Goal: Information Seeking & Learning: Learn about a topic

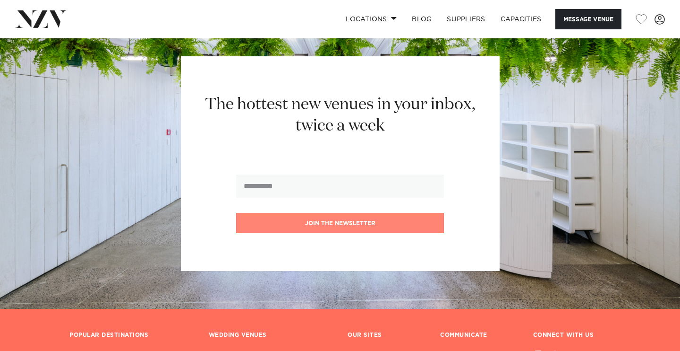
scroll to position [2312, 0]
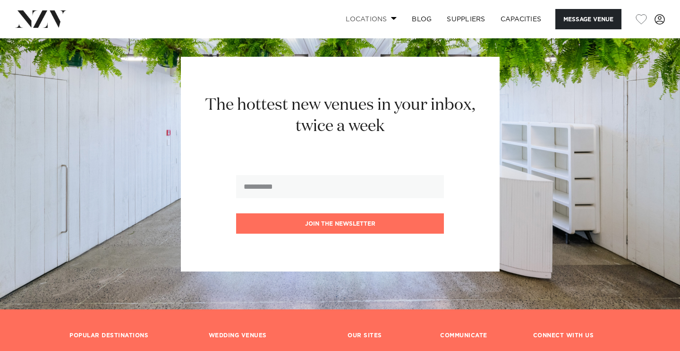
click at [369, 18] on link "Locations" at bounding box center [371, 19] width 66 height 20
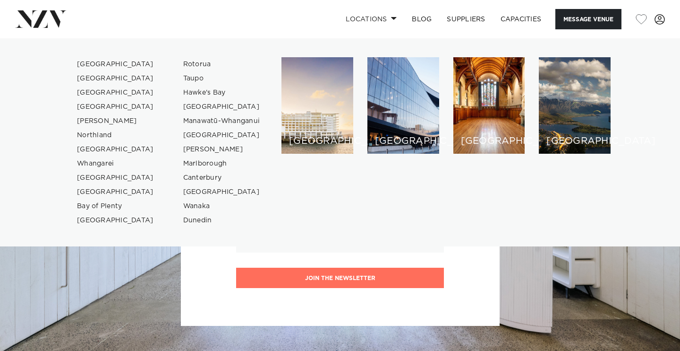
scroll to position [2255, 0]
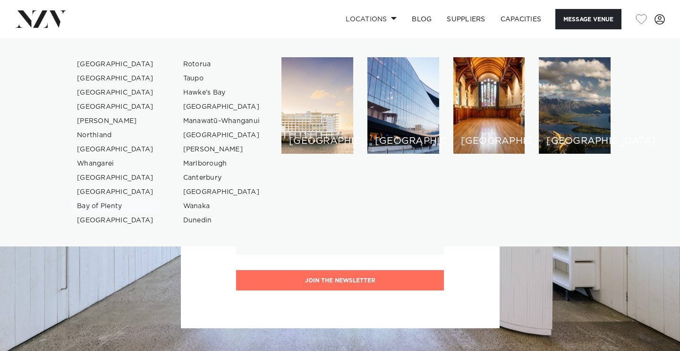
click at [114, 207] on link "Bay of Plenty" at bounding box center [115, 206] width 92 height 14
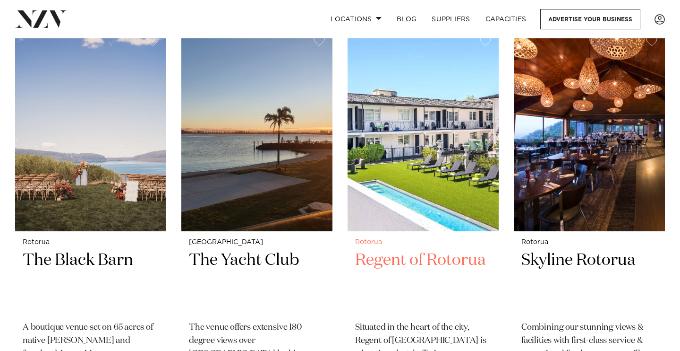
scroll to position [1618, 0]
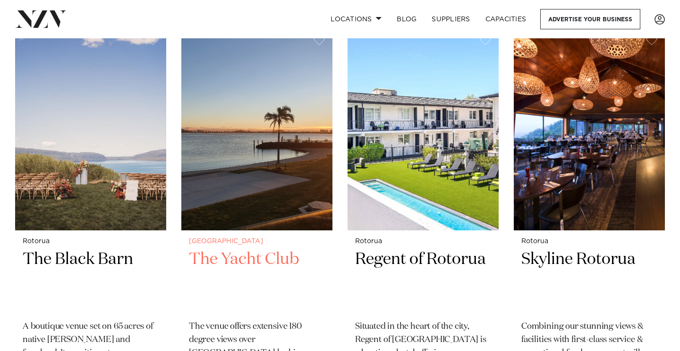
click at [264, 113] on img at bounding box center [256, 128] width 151 height 203
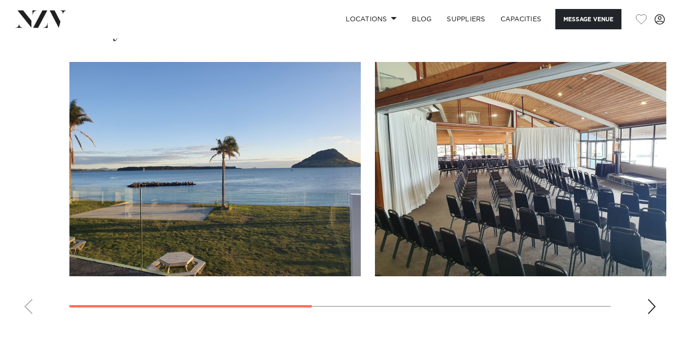
scroll to position [695, 0]
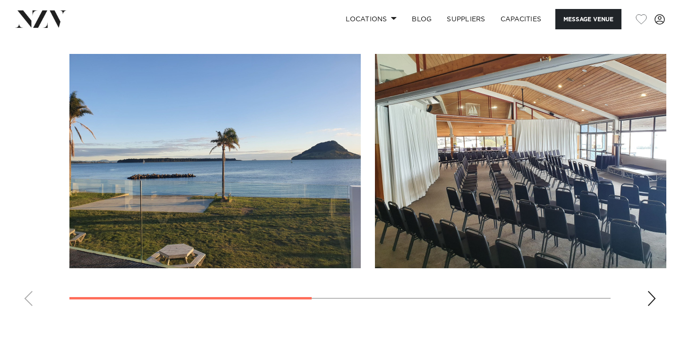
click at [653, 299] on div "Next slide" at bounding box center [651, 298] width 9 height 15
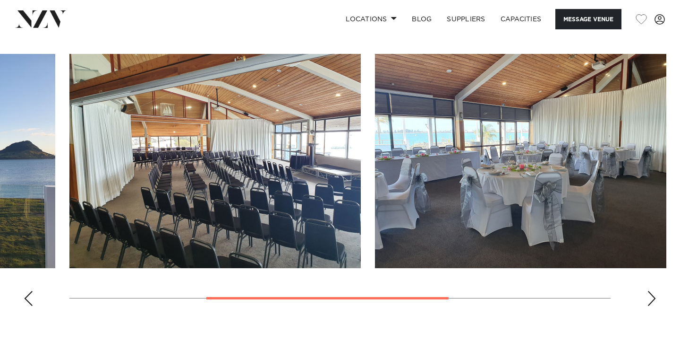
click at [653, 299] on div "Next slide" at bounding box center [651, 298] width 9 height 15
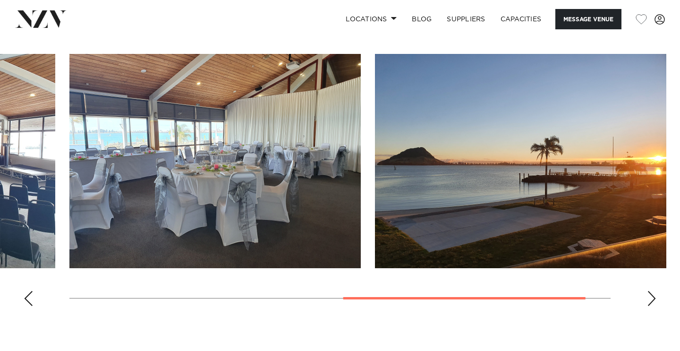
click at [32, 302] on div "Previous slide" at bounding box center [28, 298] width 9 height 15
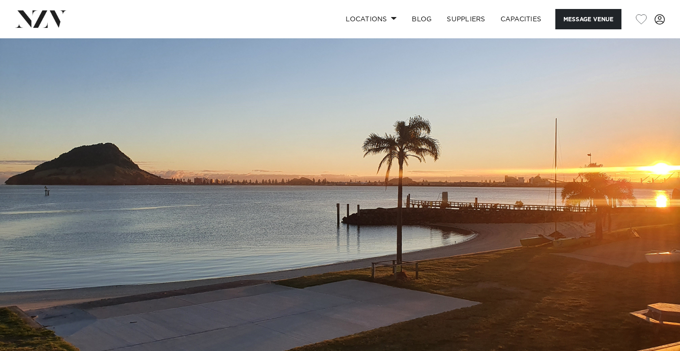
scroll to position [0, 0]
click at [385, 19] on link "Locations" at bounding box center [371, 19] width 66 height 20
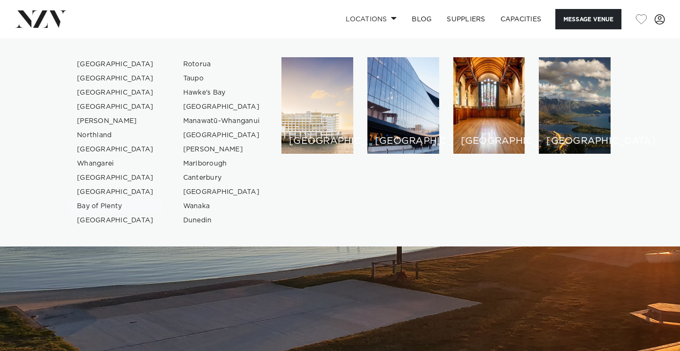
click at [110, 204] on link "Bay of Plenty" at bounding box center [115, 206] width 92 height 14
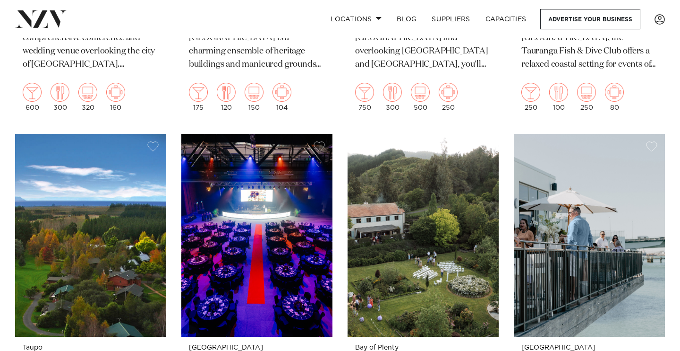
scroll to position [711, 0]
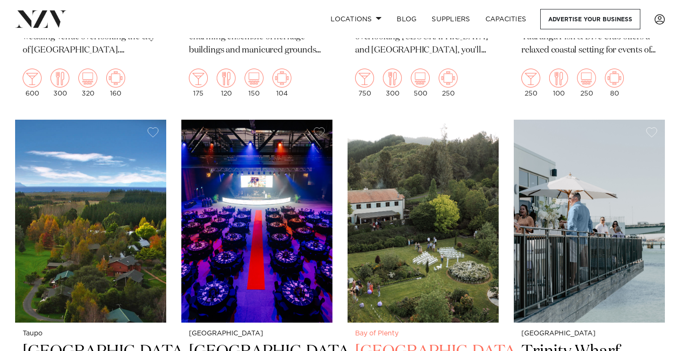
click at [428, 207] on img at bounding box center [423, 221] width 151 height 203
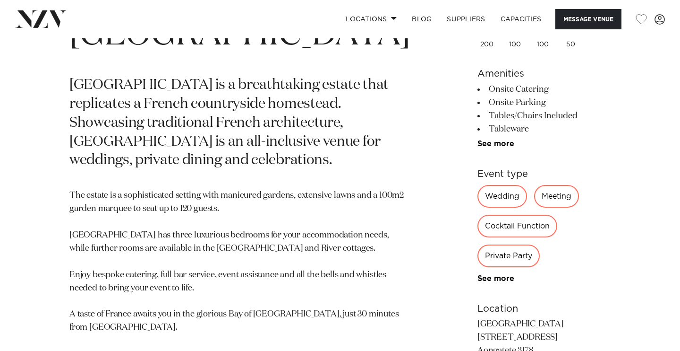
scroll to position [400, 0]
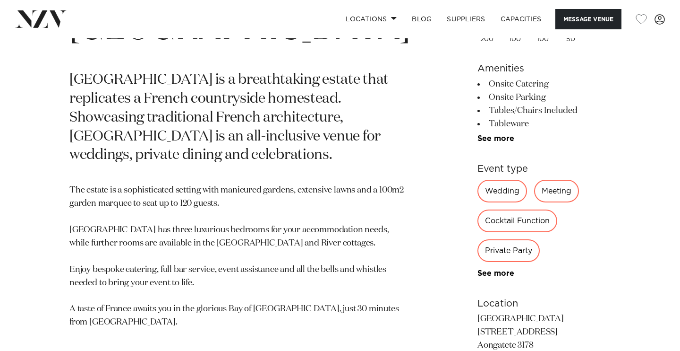
click at [481, 194] on div "Wedding" at bounding box center [503, 191] width 50 height 23
click at [479, 191] on div "Wedding" at bounding box center [503, 191] width 50 height 23
click at [482, 269] on link "See more" at bounding box center [515, 273] width 74 height 8
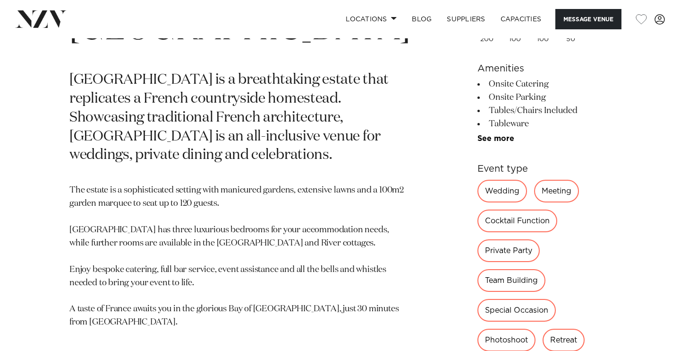
click at [486, 189] on div "Wedding" at bounding box center [503, 191] width 50 height 23
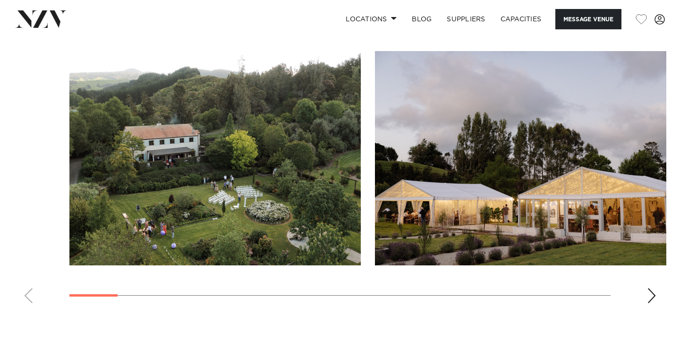
scroll to position [993, 0]
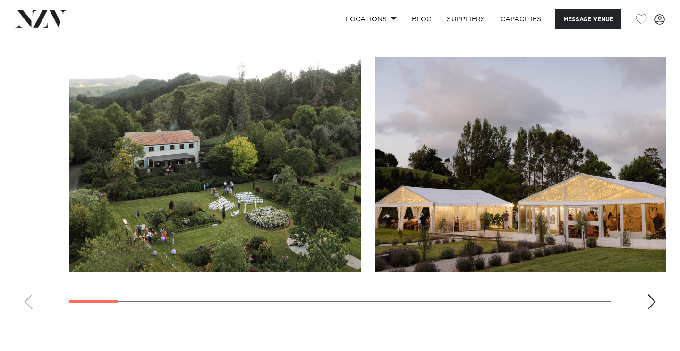
click at [653, 294] on div "Next slide" at bounding box center [651, 301] width 9 height 15
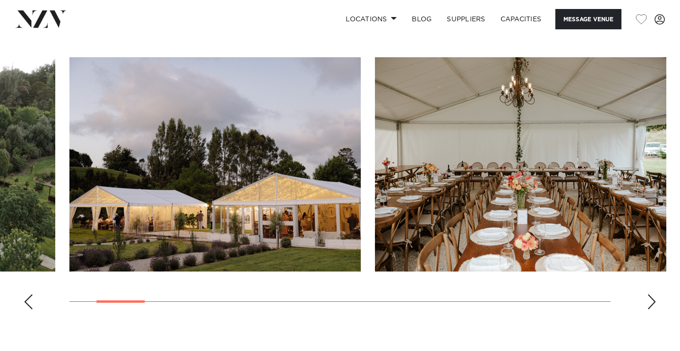
click at [653, 294] on div "Next slide" at bounding box center [651, 301] width 9 height 15
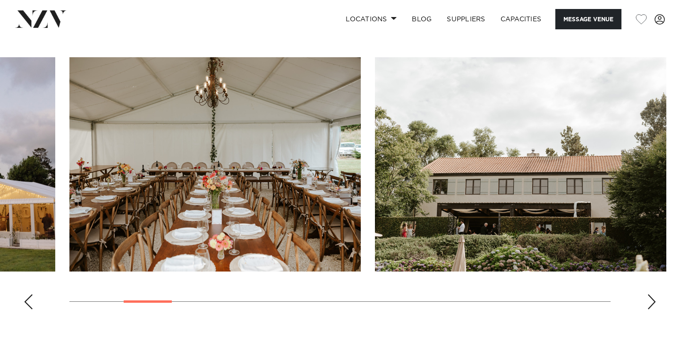
click at [653, 294] on div "Next slide" at bounding box center [651, 301] width 9 height 15
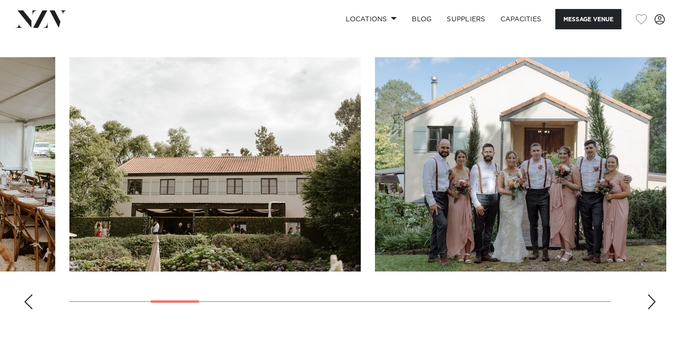
click at [653, 294] on div "Next slide" at bounding box center [651, 301] width 9 height 15
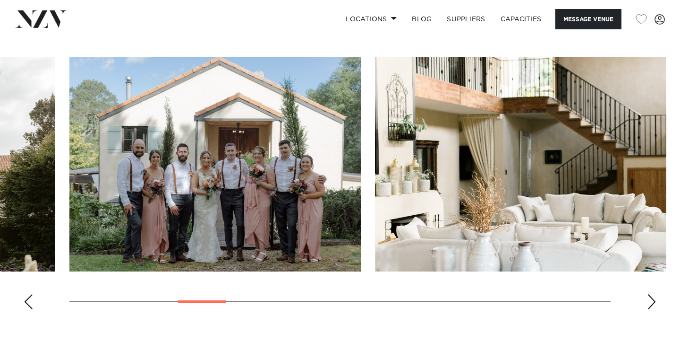
click at [653, 294] on div "Next slide" at bounding box center [651, 301] width 9 height 15
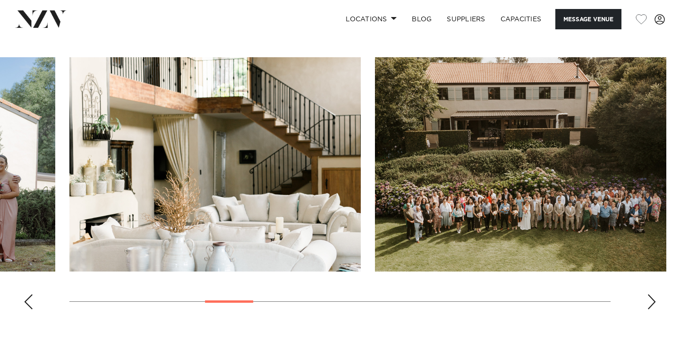
click at [653, 294] on div "Next slide" at bounding box center [651, 301] width 9 height 15
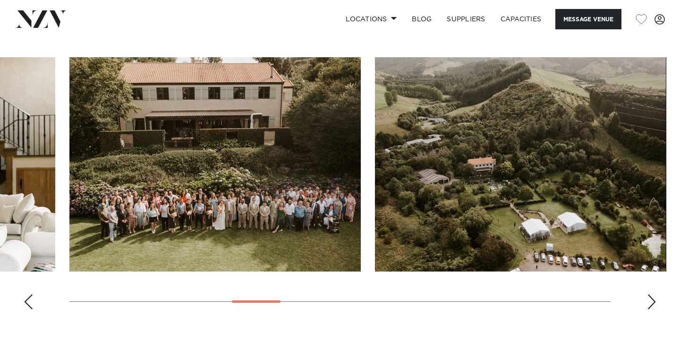
click at [653, 294] on div "Next slide" at bounding box center [651, 301] width 9 height 15
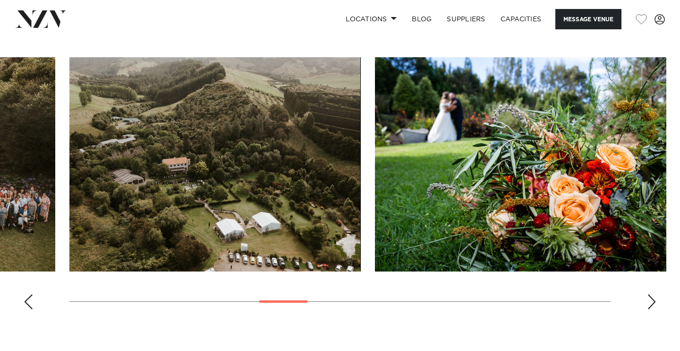
click at [653, 294] on div "Next slide" at bounding box center [651, 301] width 9 height 15
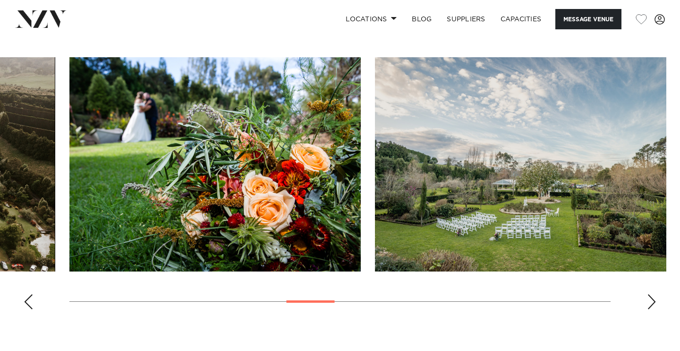
click at [653, 294] on div "Next slide" at bounding box center [651, 301] width 9 height 15
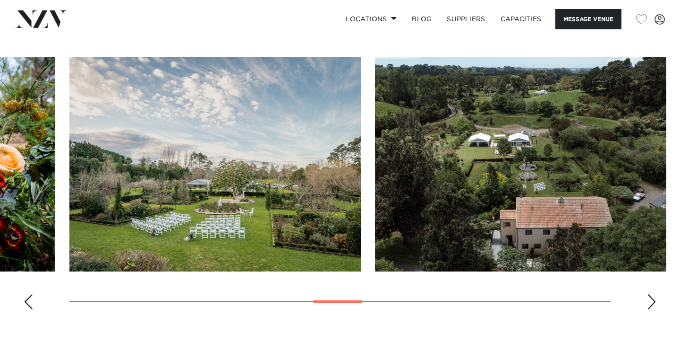
click at [653, 294] on div "Next slide" at bounding box center [651, 301] width 9 height 15
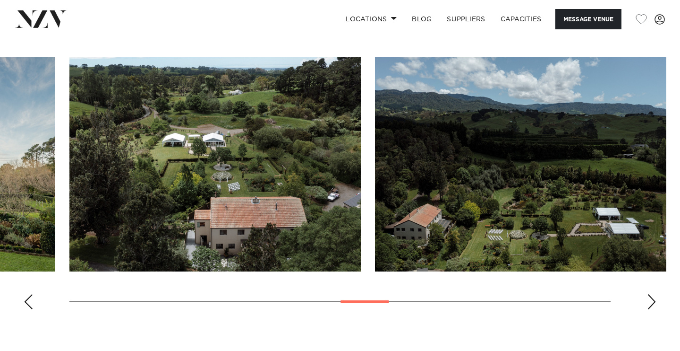
click at [653, 294] on div "Next slide" at bounding box center [651, 301] width 9 height 15
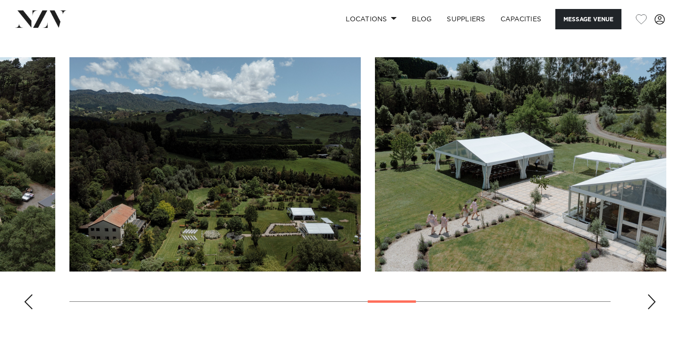
click at [653, 294] on div "Next slide" at bounding box center [651, 301] width 9 height 15
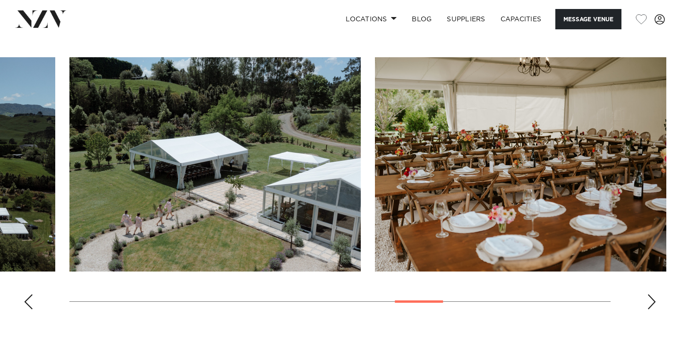
click at [653, 294] on div "Next slide" at bounding box center [651, 301] width 9 height 15
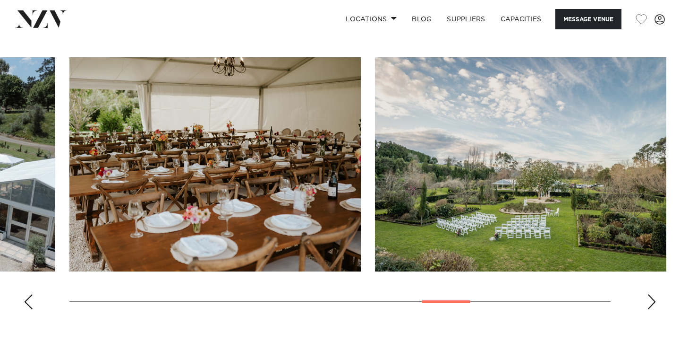
click at [653, 294] on div "Next slide" at bounding box center [651, 301] width 9 height 15
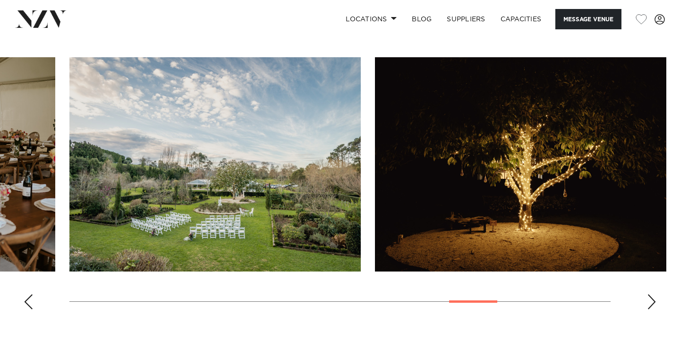
click at [653, 294] on div "Next slide" at bounding box center [651, 301] width 9 height 15
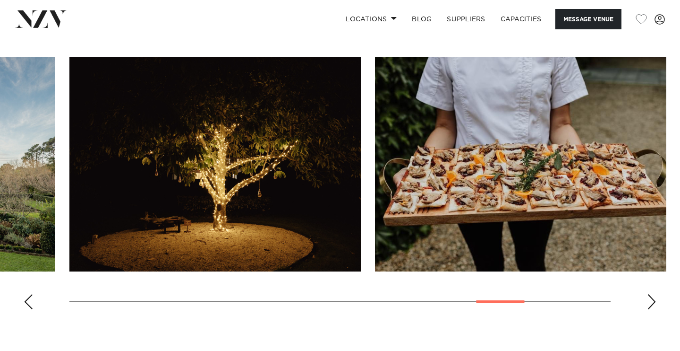
click at [653, 294] on div "Next slide" at bounding box center [651, 301] width 9 height 15
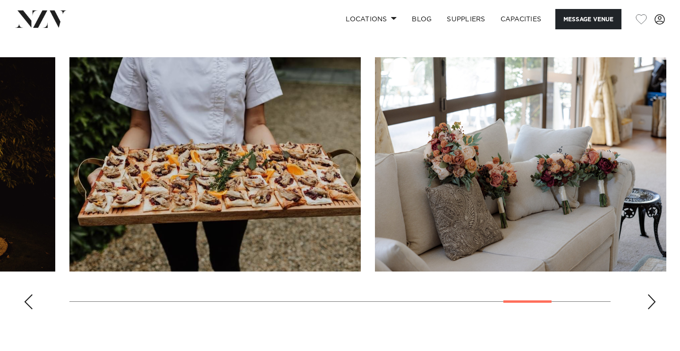
click at [653, 294] on div "Next slide" at bounding box center [651, 301] width 9 height 15
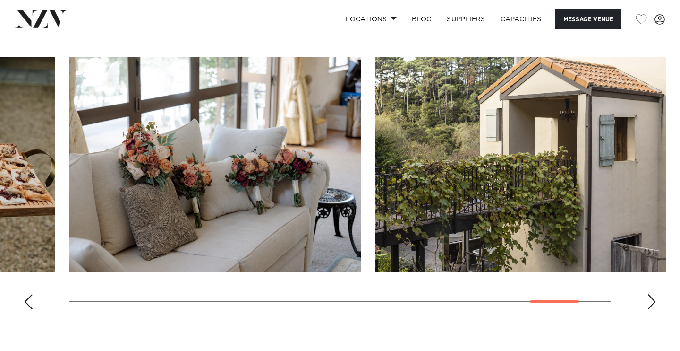
click at [653, 294] on div "Next slide" at bounding box center [651, 301] width 9 height 15
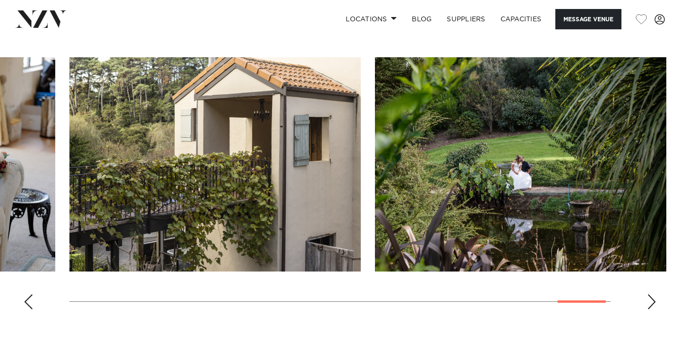
click at [653, 294] on div "Next slide" at bounding box center [651, 301] width 9 height 15
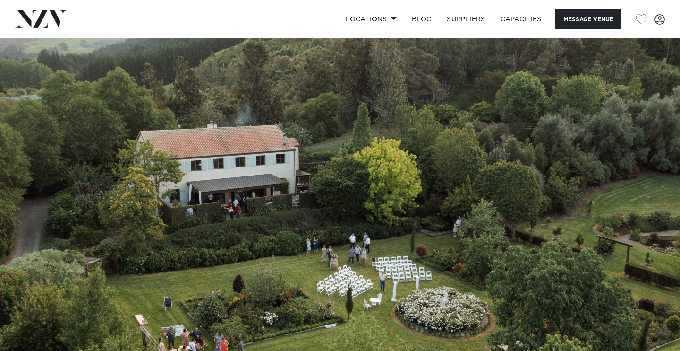
scroll to position [0, 0]
